Goal: Check status

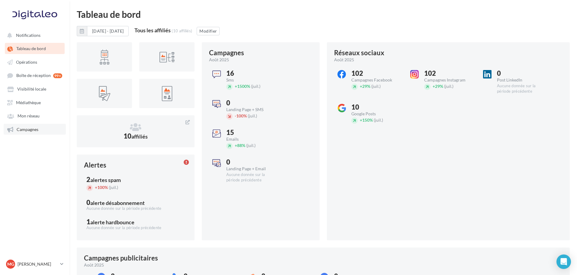
click at [28, 132] on span "Campagnes" at bounding box center [28, 129] width 22 height 5
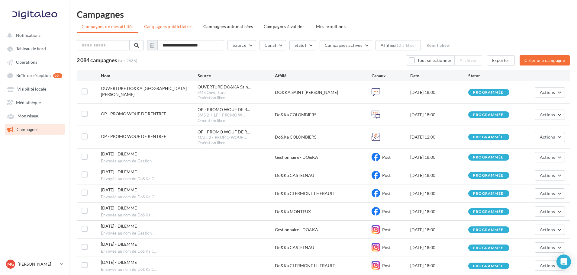
click at [153, 27] on span "Campagnes publicitaires" at bounding box center [168, 26] width 49 height 5
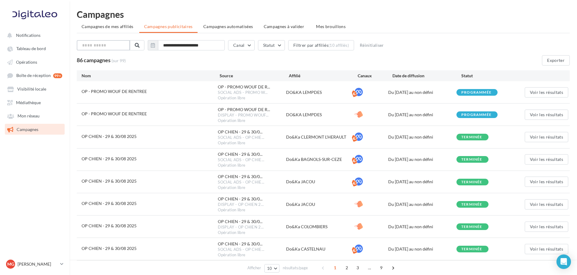
click at [105, 45] on input "text" at bounding box center [103, 45] width 53 height 10
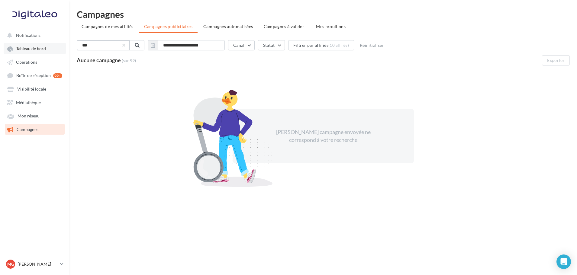
drag, startPoint x: 107, startPoint y: 46, endPoint x: 64, endPoint y: 47, distance: 42.9
click at [64, 47] on div "Notifications Tableau de bord Opérations" at bounding box center [288, 147] width 577 height 275
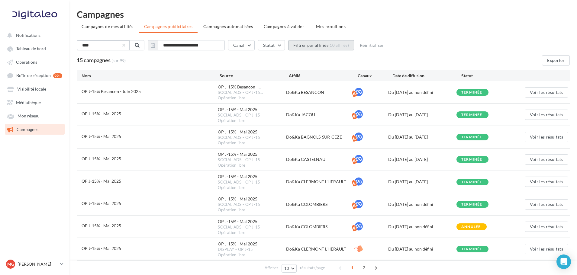
type input "****"
click at [320, 49] on button "Filtrer par affiliés (10 affiliés)" at bounding box center [321, 45] width 66 height 10
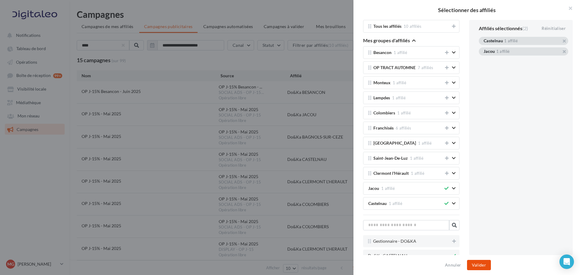
click at [477, 266] on button "Valider" at bounding box center [479, 265] width 24 height 10
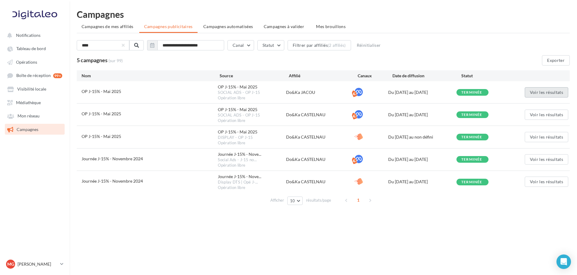
click at [538, 92] on button "Voir les résultats" at bounding box center [546, 92] width 43 height 10
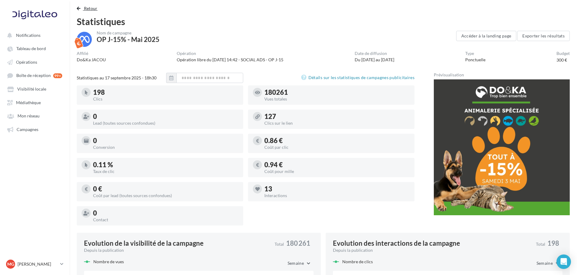
click at [90, 10] on span "Retour" at bounding box center [91, 8] width 14 height 5
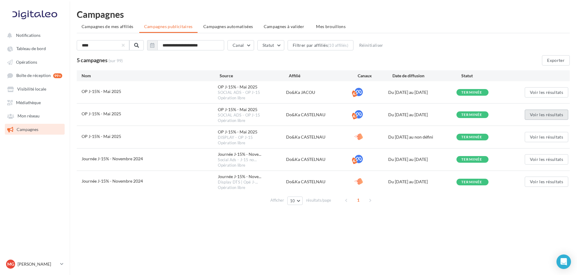
click at [545, 116] on button "Voir les résultats" at bounding box center [546, 115] width 43 height 10
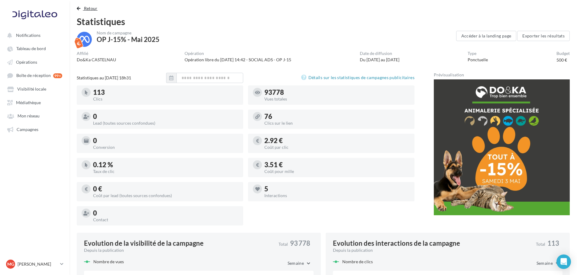
click at [88, 9] on span "Retour" at bounding box center [91, 8] width 14 height 5
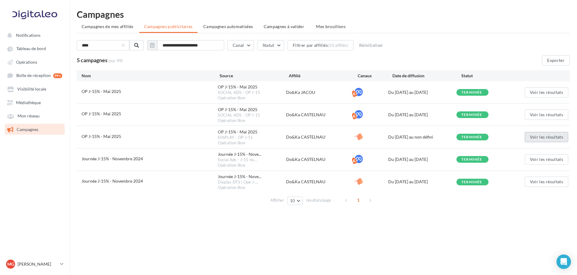
click at [546, 137] on button "Voir les résultats" at bounding box center [546, 137] width 43 height 10
